Goal: Task Accomplishment & Management: Manage account settings

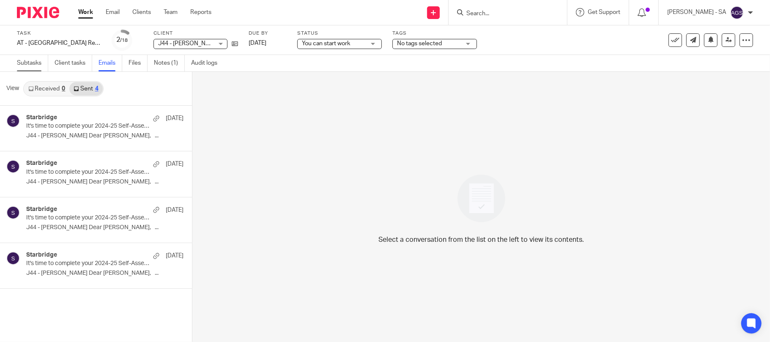
click at [21, 62] on link "Subtasks" at bounding box center [32, 63] width 31 height 16
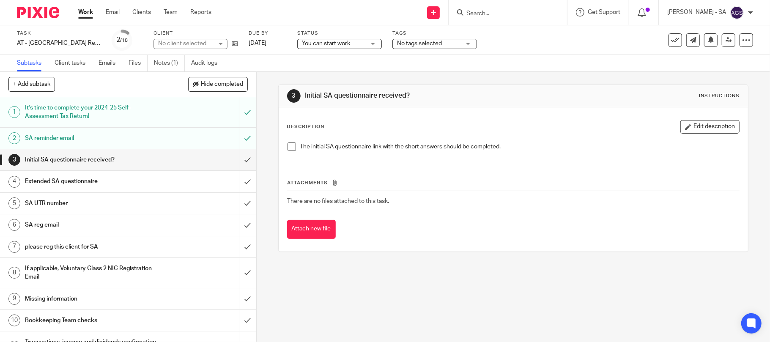
scroll to position [56, 0]
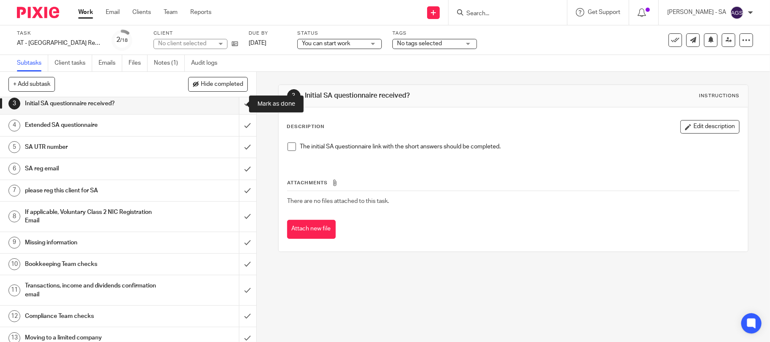
click at [234, 105] on input "submit" at bounding box center [128, 103] width 256 height 21
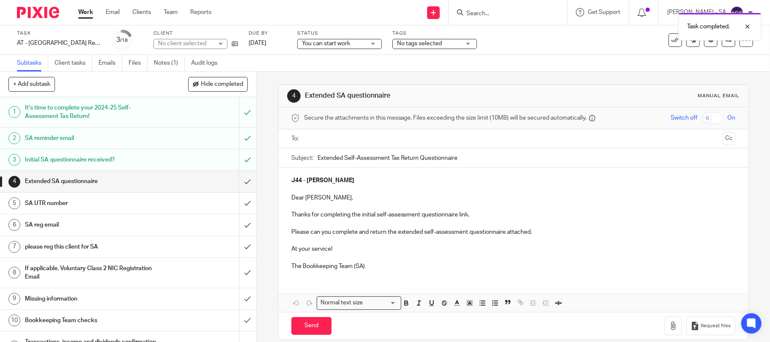
click at [95, 159] on h1 "Initial SA questionnaire received?" at bounding box center [93, 160] width 137 height 13
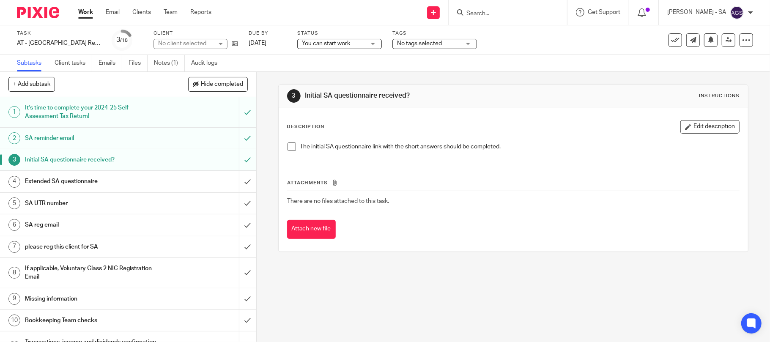
click at [288, 147] on span at bounding box center [292, 147] width 8 height 8
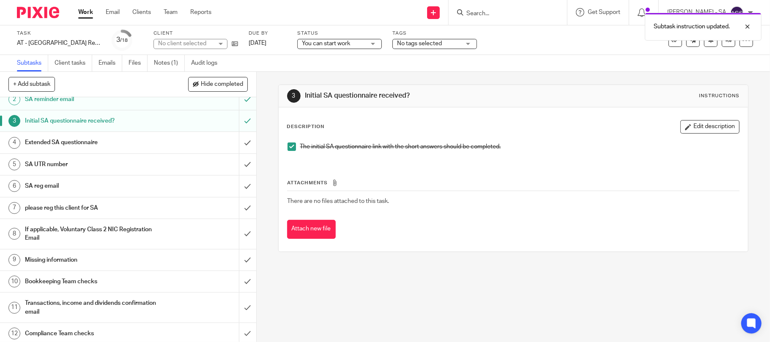
scroll to position [56, 0]
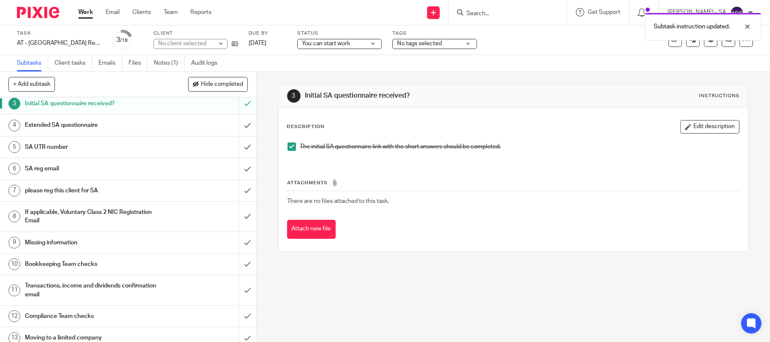
click at [55, 123] on h1 "Extended SA questionnaire" at bounding box center [93, 125] width 137 height 13
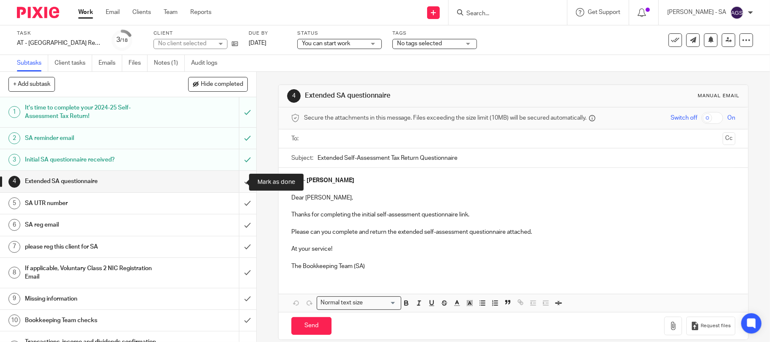
click at [239, 181] on input "submit" at bounding box center [128, 181] width 256 height 21
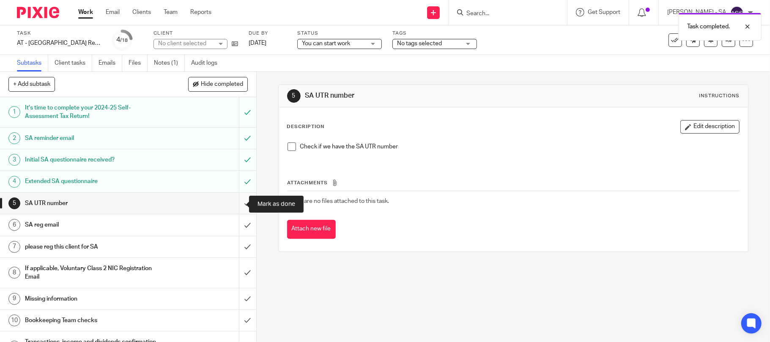
click at [234, 202] on input "submit" at bounding box center [128, 203] width 256 height 21
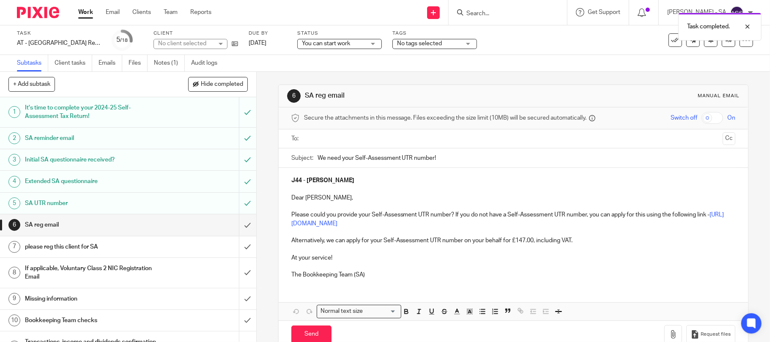
click at [203, 173] on link "4 Extended SA questionnaire" at bounding box center [119, 181] width 239 height 21
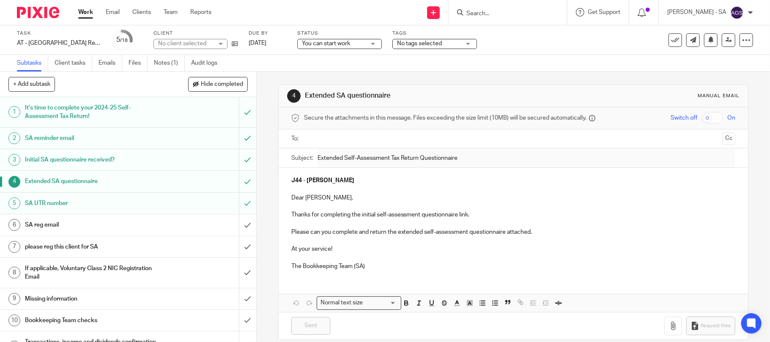
click at [167, 198] on div "SA UTR number" at bounding box center [128, 203] width 206 height 13
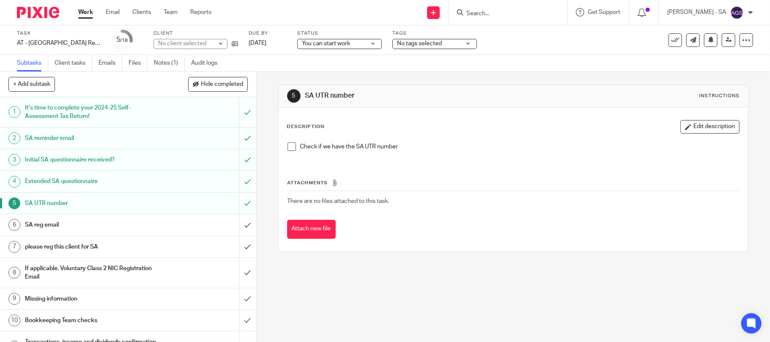
click at [288, 149] on span at bounding box center [292, 147] width 8 height 8
click at [200, 231] on div "SA reg email" at bounding box center [128, 225] width 206 height 13
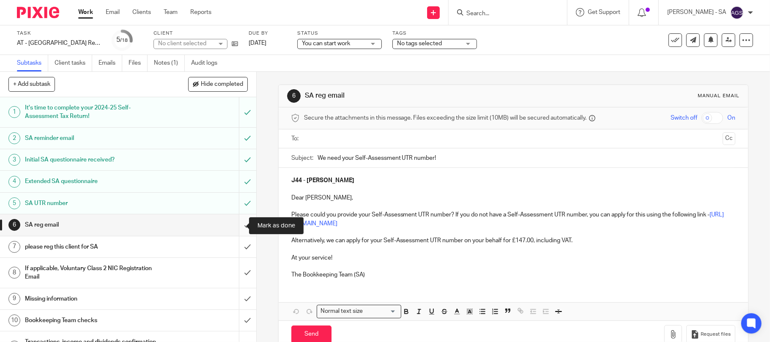
click at [234, 225] on input "submit" at bounding box center [128, 224] width 256 height 21
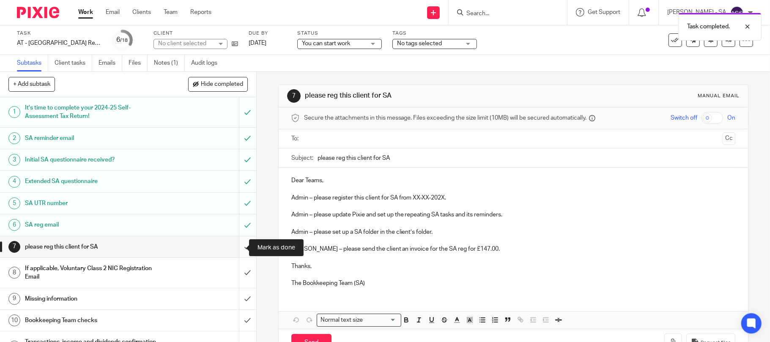
click at [239, 249] on input "submit" at bounding box center [128, 246] width 256 height 21
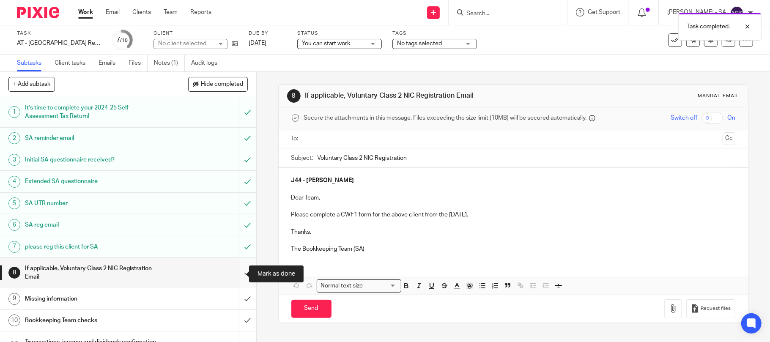
click at [237, 276] on input "submit" at bounding box center [128, 273] width 256 height 30
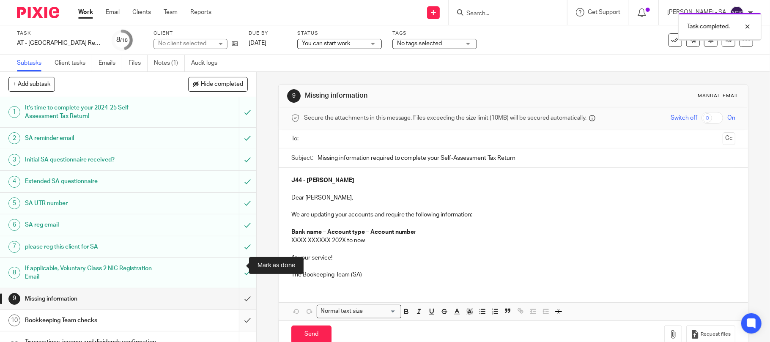
scroll to position [56, 0]
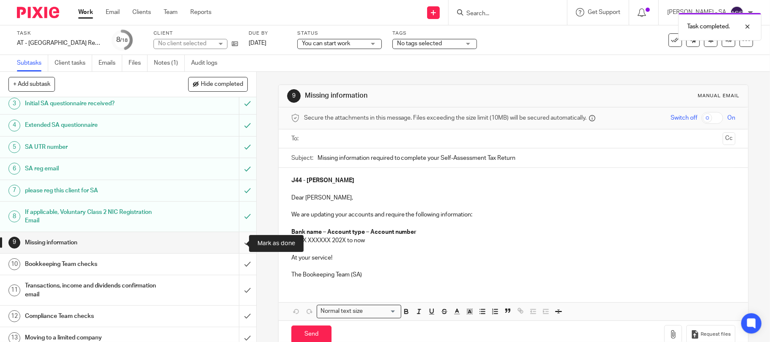
click at [241, 245] on input "submit" at bounding box center [128, 242] width 256 height 21
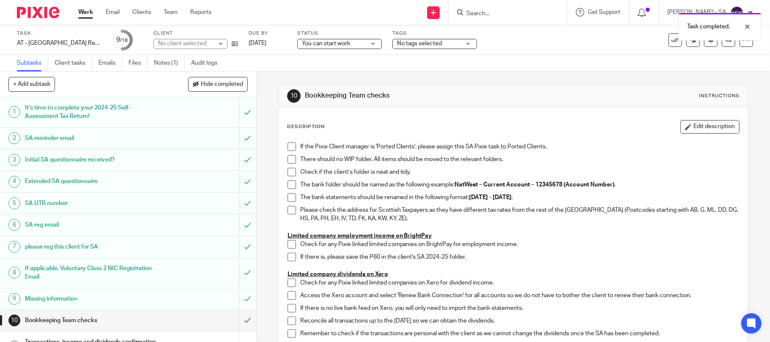
click at [288, 147] on span at bounding box center [292, 147] width 8 height 8
click at [288, 160] on span at bounding box center [292, 159] width 8 height 8
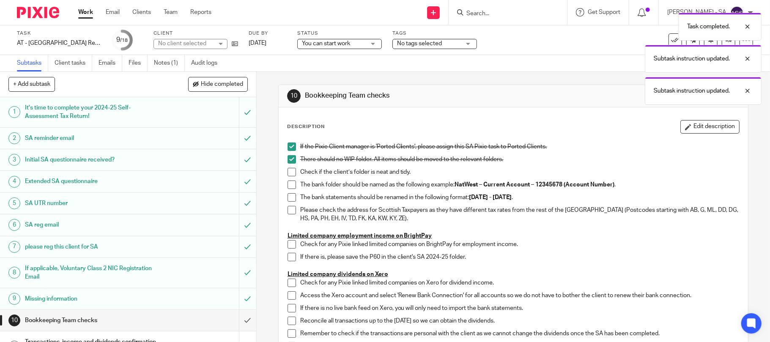
click at [289, 173] on span at bounding box center [292, 172] width 8 height 8
click at [289, 189] on li "The bank folder should be named as the following example: NatWest – Current Acc…" at bounding box center [514, 187] width 452 height 13
click at [288, 185] on span at bounding box center [292, 185] width 8 height 8
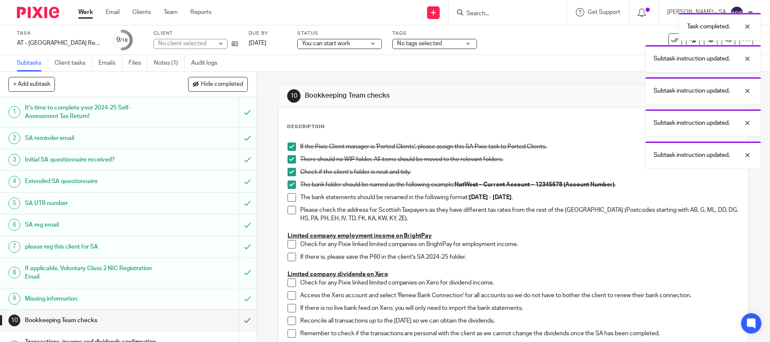
click at [288, 198] on span at bounding box center [292, 197] width 8 height 8
click at [288, 207] on span at bounding box center [292, 210] width 8 height 8
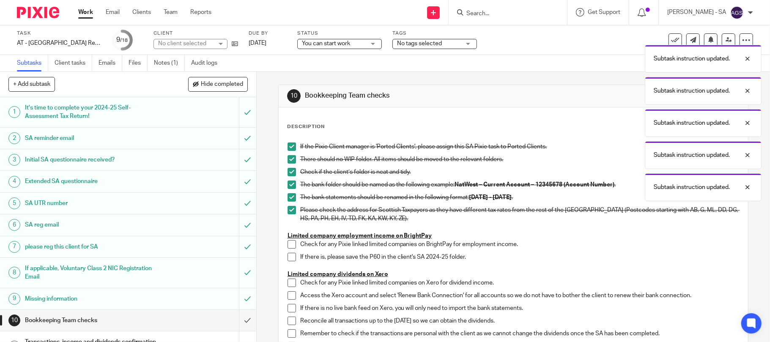
click at [290, 242] on span at bounding box center [292, 244] width 8 height 8
click at [289, 260] on span at bounding box center [292, 257] width 8 height 8
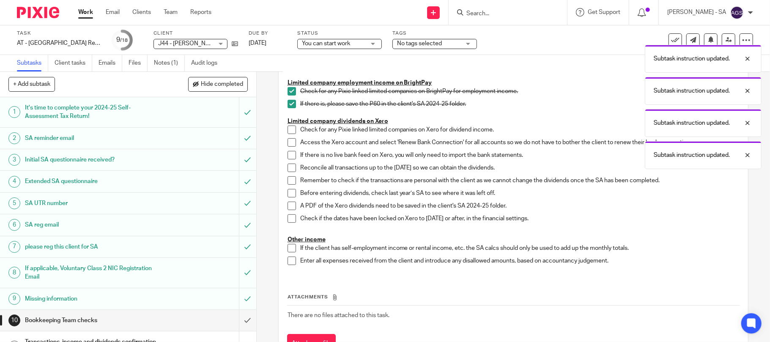
scroll to position [169, 0]
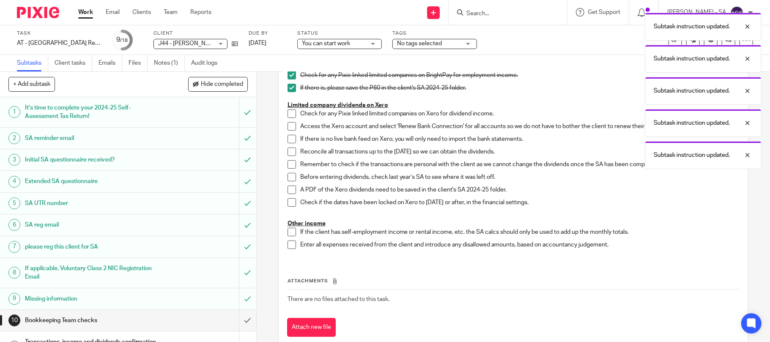
click at [288, 111] on span at bounding box center [292, 114] width 8 height 8
click at [288, 128] on span at bounding box center [292, 126] width 8 height 8
click at [288, 137] on span at bounding box center [292, 139] width 8 height 8
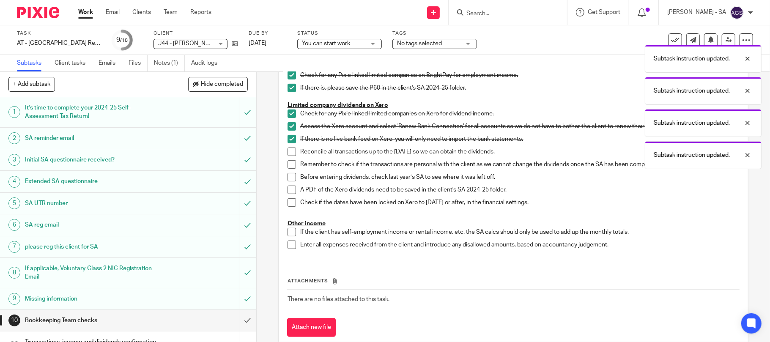
click at [288, 153] on span at bounding box center [292, 152] width 8 height 8
click at [288, 163] on span at bounding box center [292, 164] width 8 height 8
click at [289, 177] on span at bounding box center [292, 177] width 8 height 8
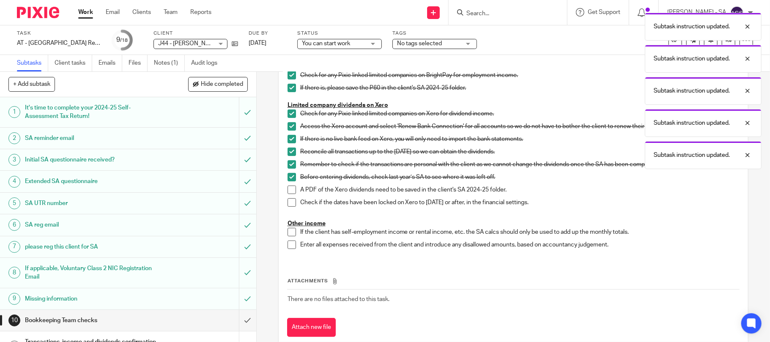
click at [289, 184] on li "Before entering dividends, check last year’s SA to see where it was left off." at bounding box center [514, 179] width 452 height 13
click at [289, 186] on span at bounding box center [292, 190] width 8 height 8
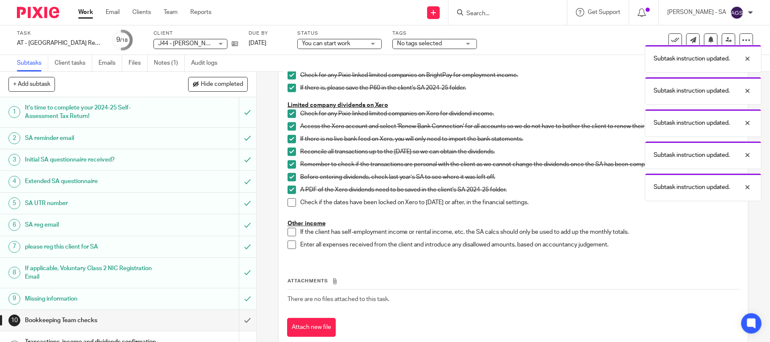
click at [288, 200] on span at bounding box center [292, 202] width 8 height 8
click at [288, 232] on span at bounding box center [292, 232] width 8 height 8
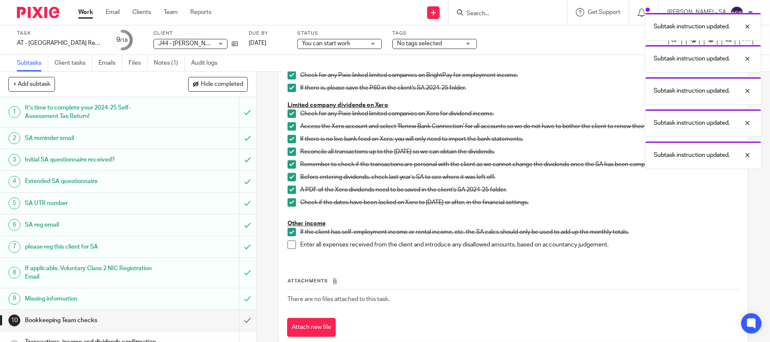
click at [288, 243] on span at bounding box center [292, 245] width 8 height 8
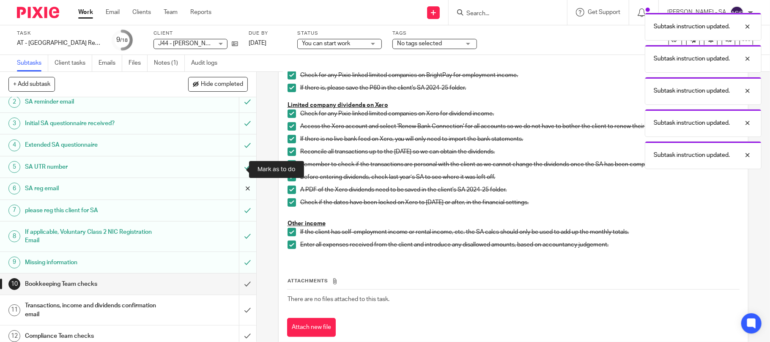
scroll to position [56, 0]
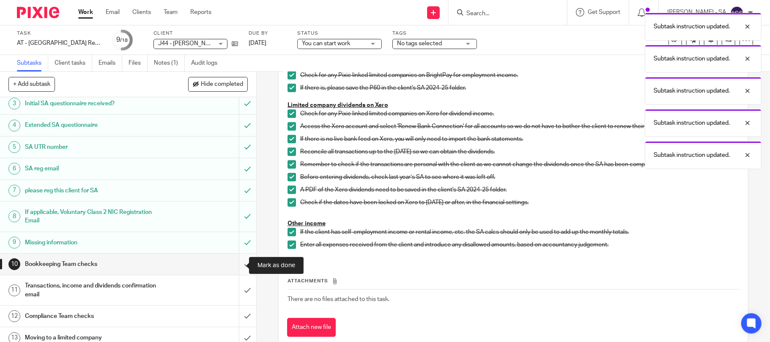
click at [236, 267] on input "submit" at bounding box center [128, 264] width 256 height 21
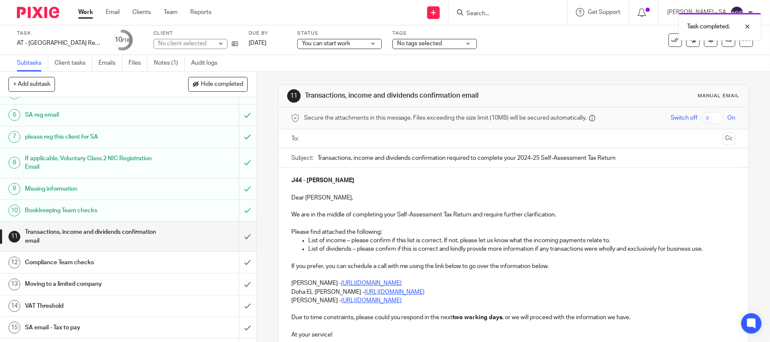
scroll to position [113, 0]
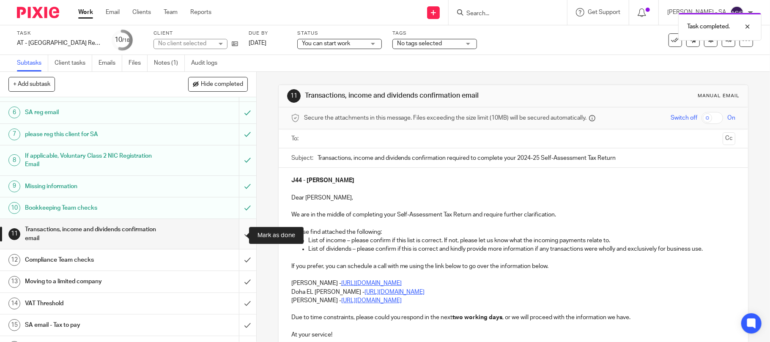
click at [236, 239] on input "submit" at bounding box center [128, 234] width 256 height 30
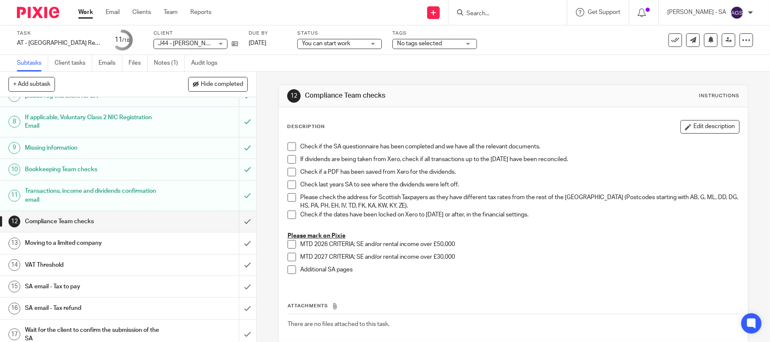
scroll to position [183, 0]
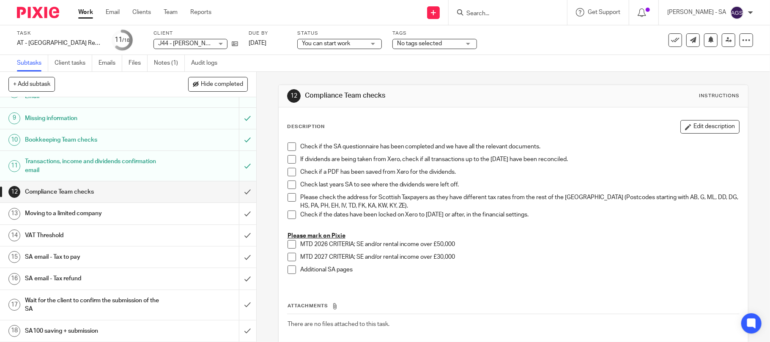
click at [83, 257] on h1 "SA email - Tax to pay" at bounding box center [93, 257] width 137 height 13
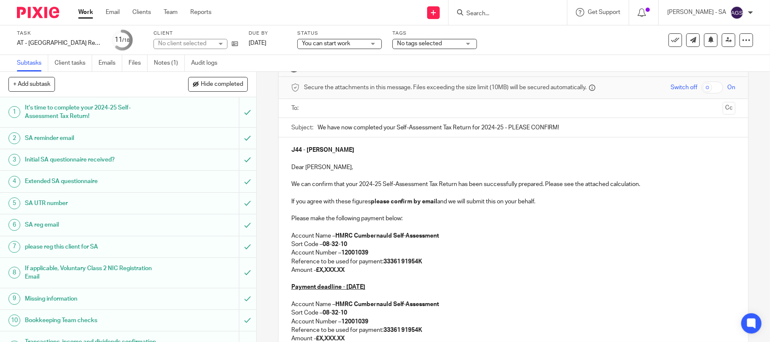
scroll to position [56, 0]
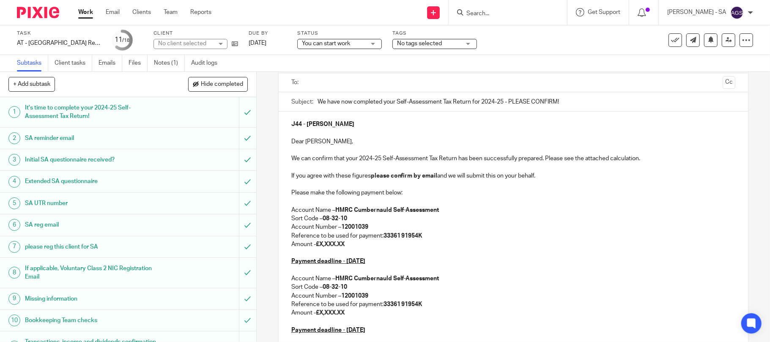
click at [345, 243] on strong "£X,XXX.XX" at bounding box center [330, 245] width 29 height 6
click at [349, 314] on p "Amount - £X,XXX.XX" at bounding box center [513, 313] width 445 height 8
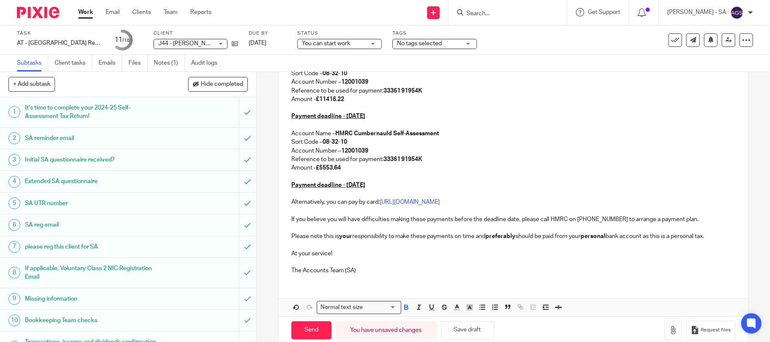
scroll to position [217, 0]
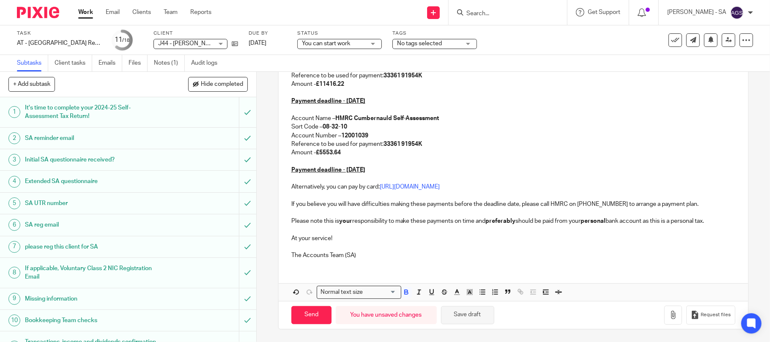
click at [455, 318] on button "Save draft" at bounding box center [467, 315] width 53 height 18
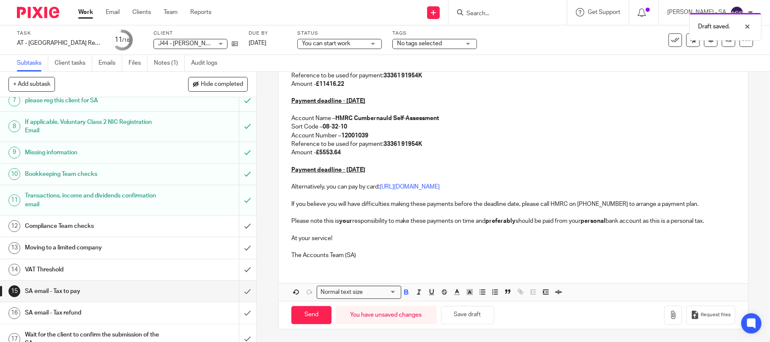
scroll to position [183, 0]
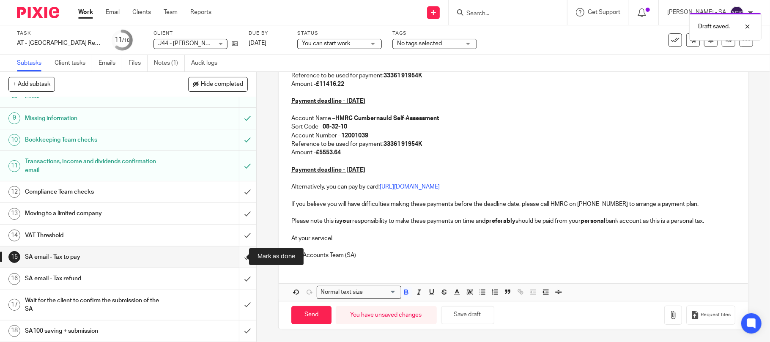
click at [241, 258] on input "submit" at bounding box center [128, 257] width 256 height 21
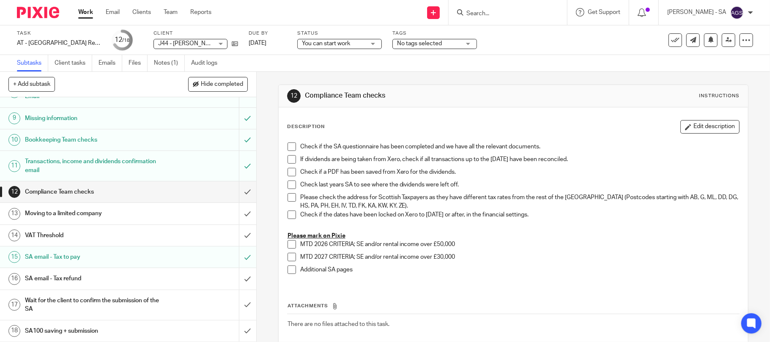
scroll to position [183, 0]
click at [354, 44] on span "You can start work" at bounding box center [333, 43] width 63 height 9
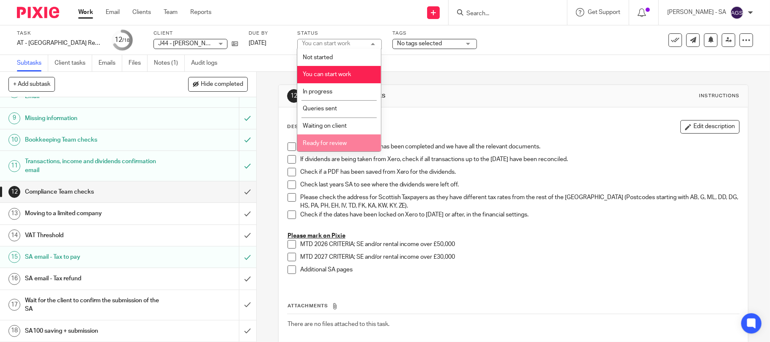
click at [339, 136] on li "Ready for review" at bounding box center [339, 143] width 84 height 17
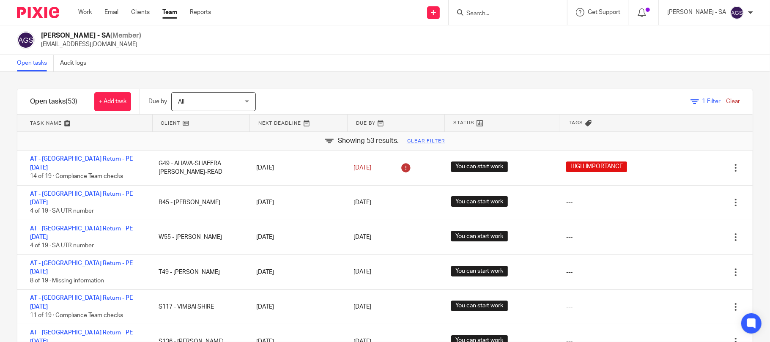
scroll to position [169, 0]
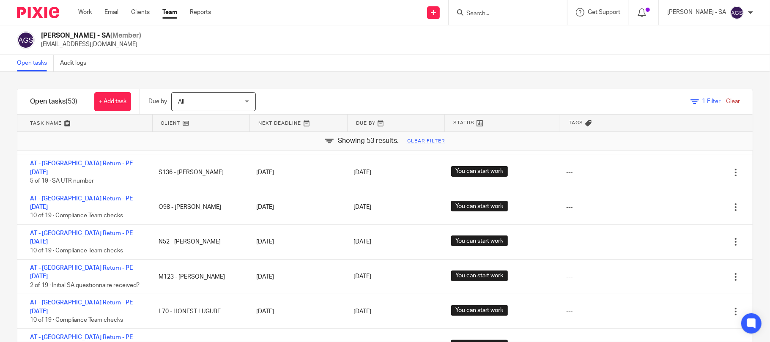
click at [295, 92] on div "1 Filter Clear" at bounding box center [515, 101] width 476 height 25
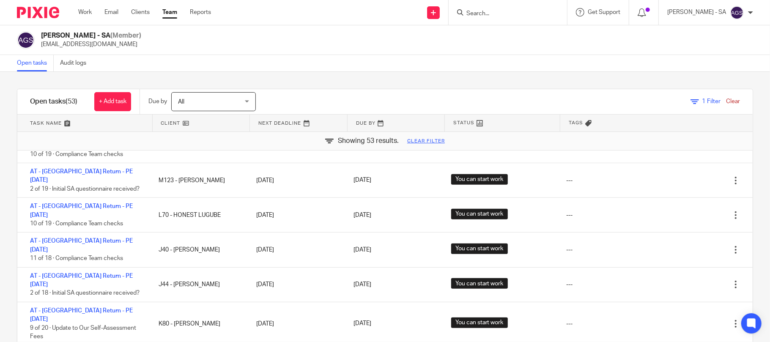
scroll to position [282, 0]
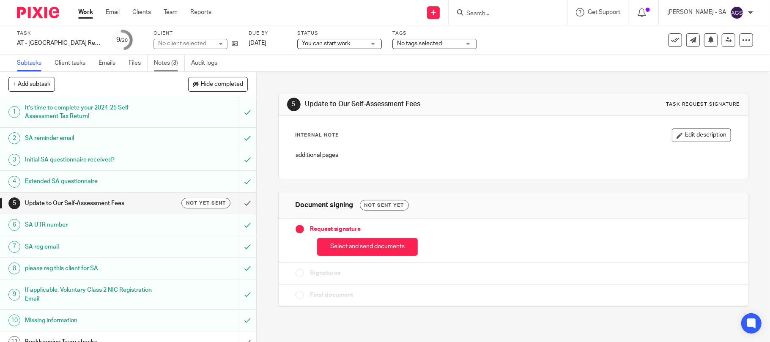
click at [162, 70] on link "Notes (3)" at bounding box center [169, 63] width 31 height 16
click at [166, 58] on link "Notes (1)" at bounding box center [169, 63] width 31 height 16
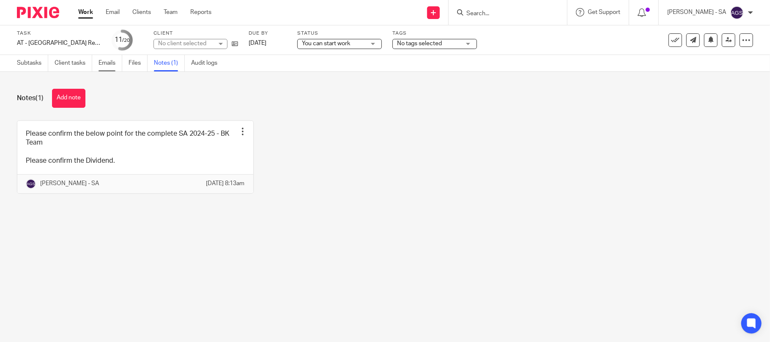
click at [114, 63] on link "Emails" at bounding box center [111, 63] width 24 height 16
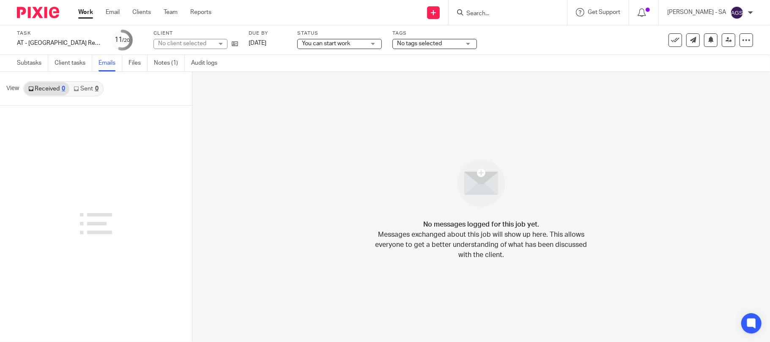
click at [90, 87] on link "Sent 0" at bounding box center [85, 89] width 33 height 14
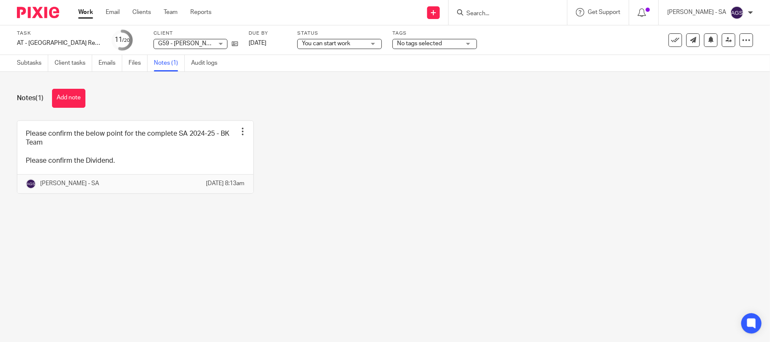
click at [205, 36] on label "Client" at bounding box center [196, 33] width 85 height 7
click at [106, 58] on link "Emails" at bounding box center [111, 63] width 24 height 16
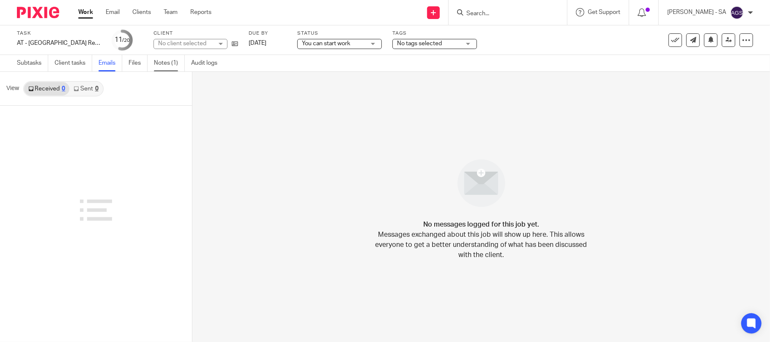
click at [166, 68] on link "Notes (1)" at bounding box center [169, 63] width 31 height 16
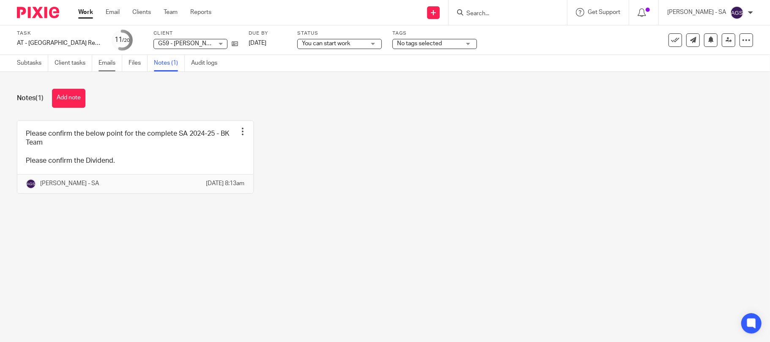
click at [105, 63] on link "Emails" at bounding box center [111, 63] width 24 height 16
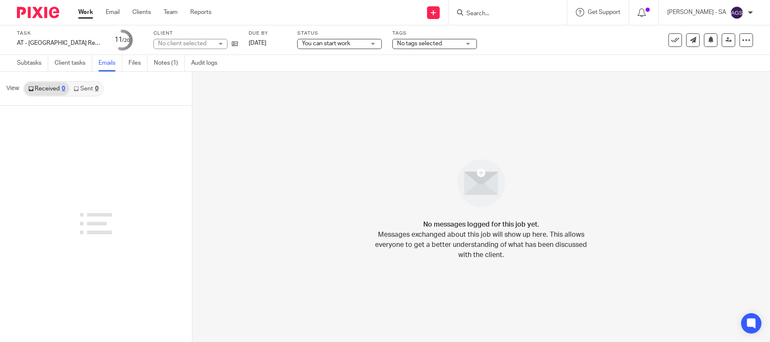
click at [97, 86] on div "0" at bounding box center [96, 89] width 3 height 6
